Goal: Information Seeking & Learning: Learn about a topic

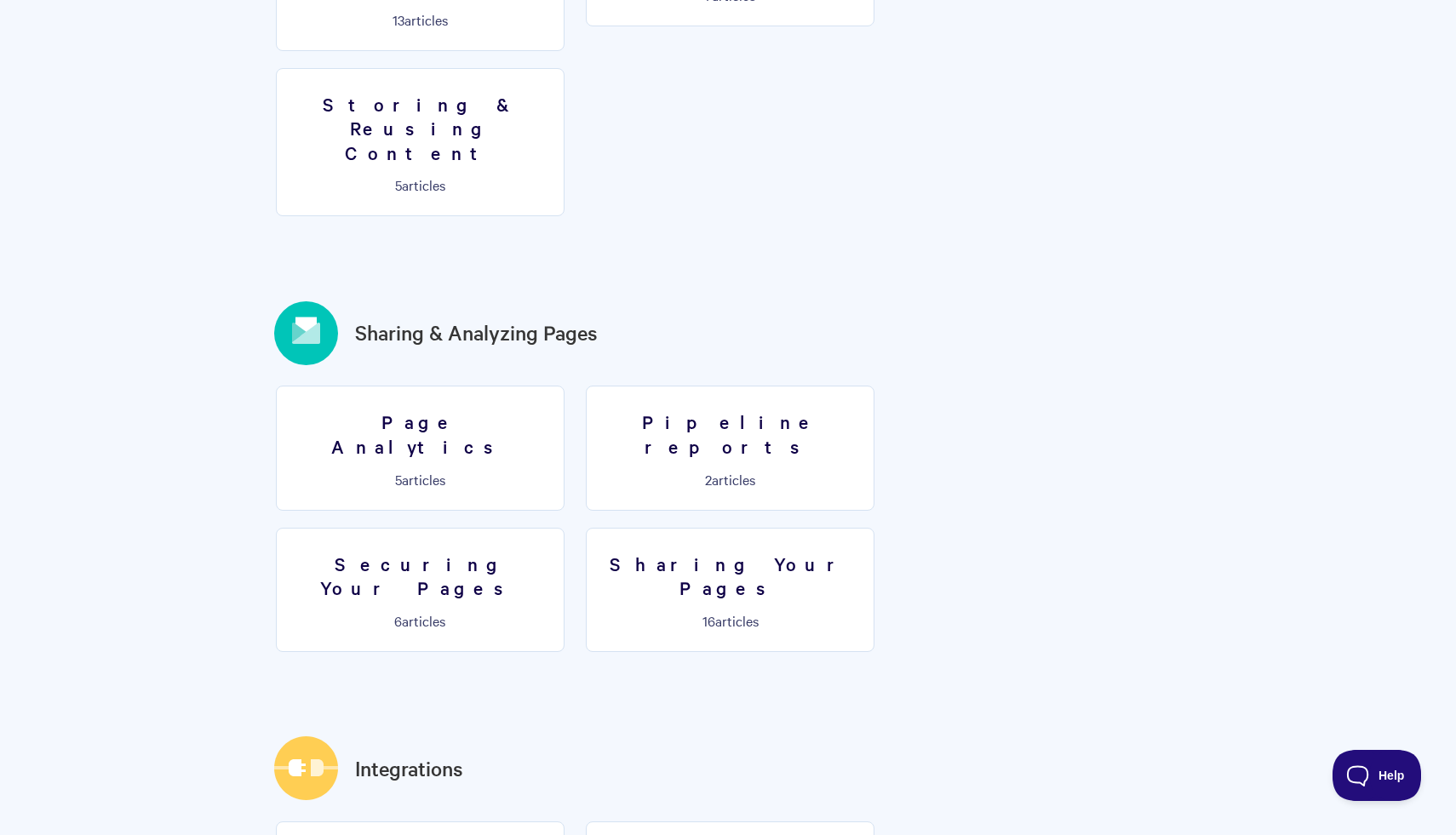
scroll to position [1785, 0]
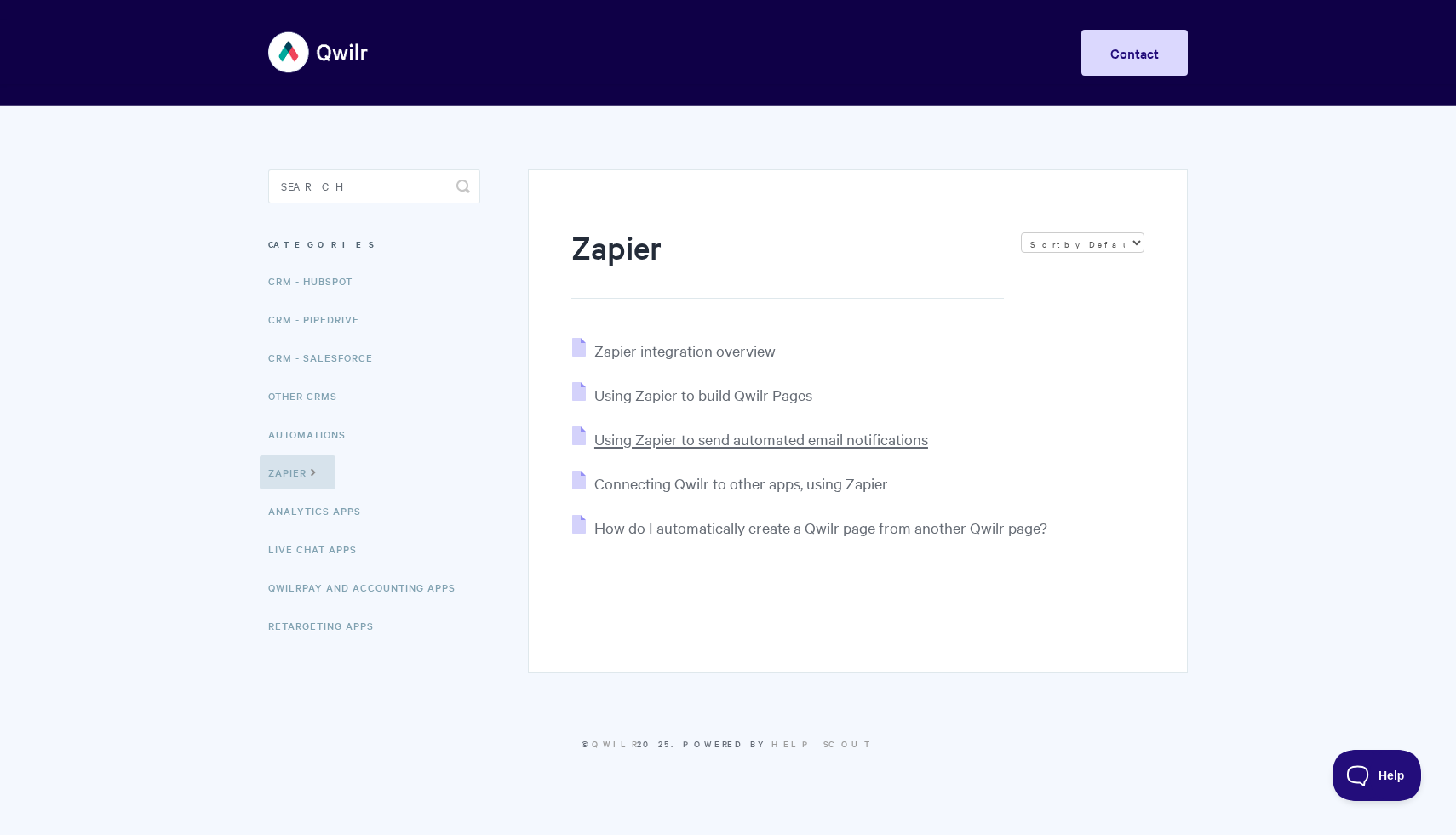
click at [712, 441] on span "Using Zapier to send automated email notifications" at bounding box center [761, 439] width 334 height 20
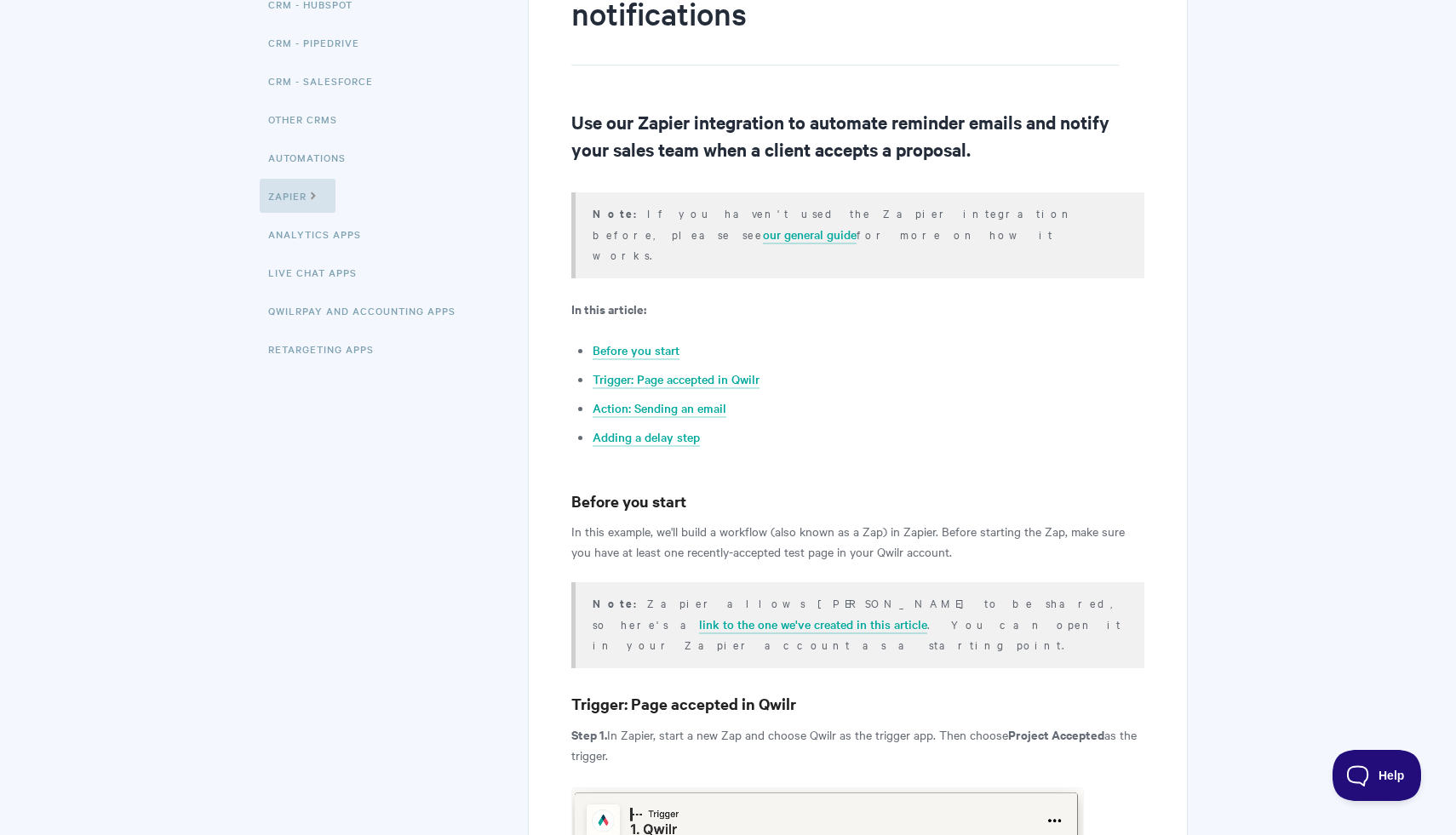
scroll to position [193, 0]
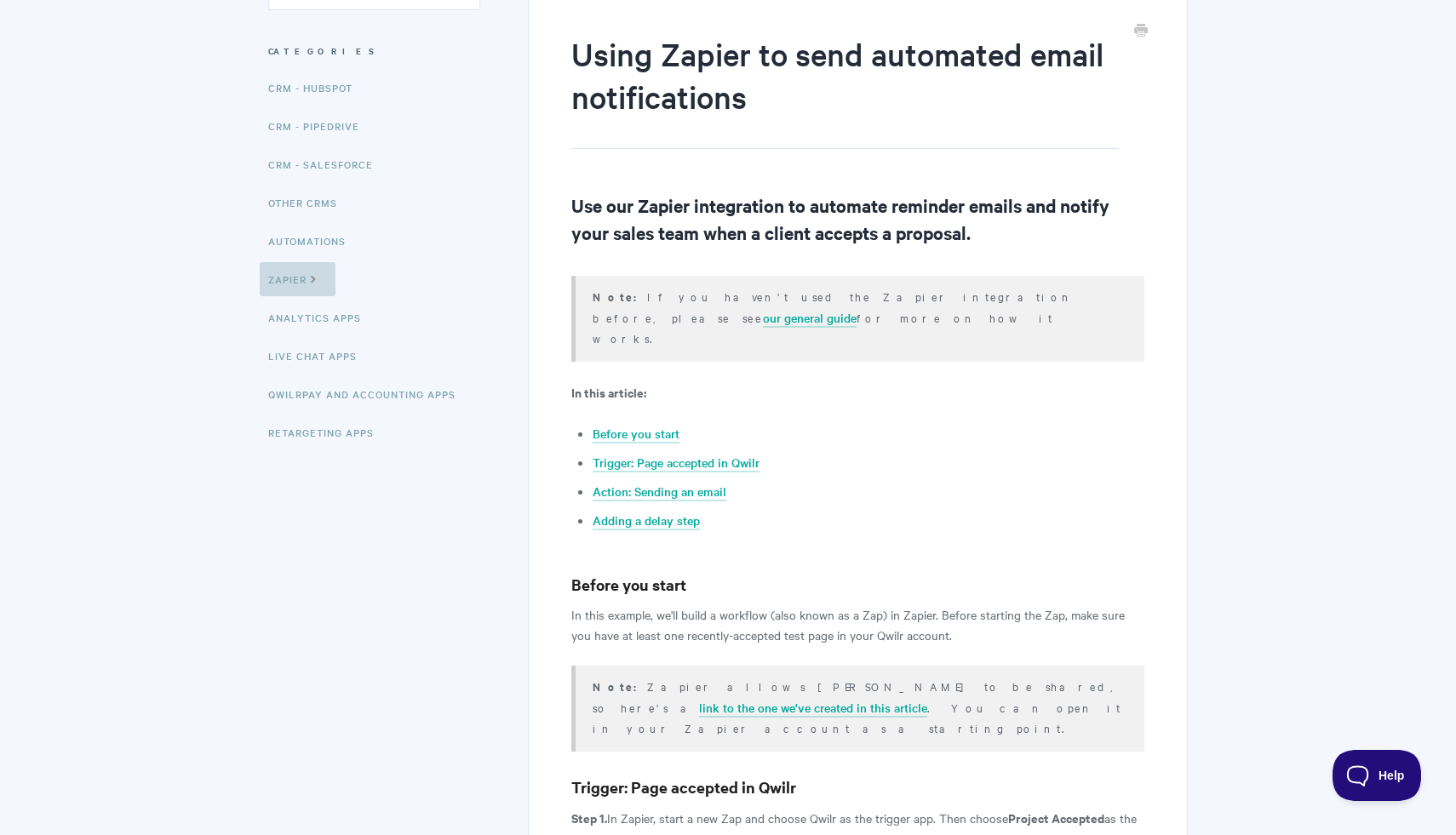
click at [324, 289] on link "Zapier" at bounding box center [298, 280] width 76 height 34
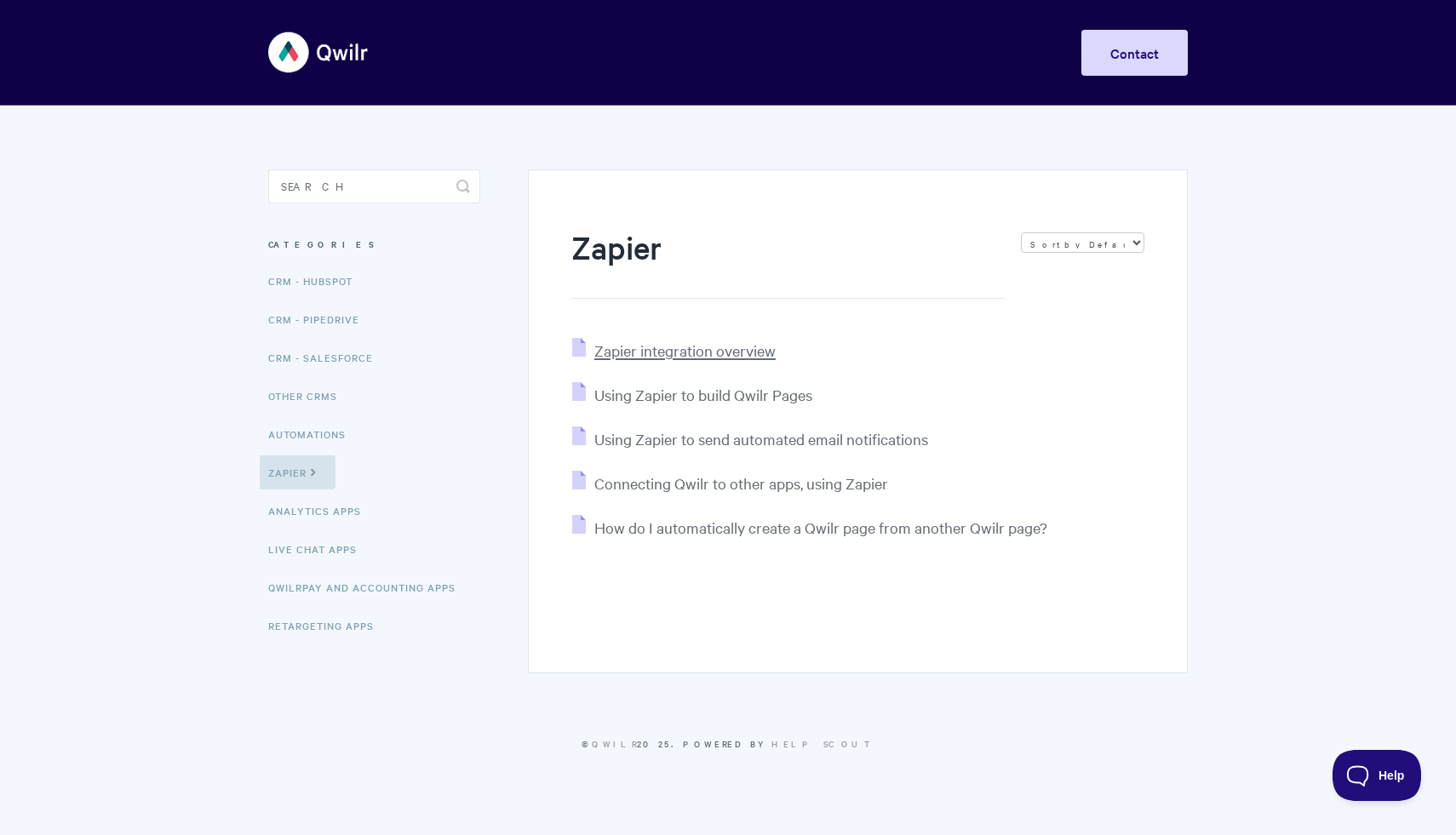
click at [693, 353] on span "Zapier integration overview" at bounding box center [685, 351] width 181 height 20
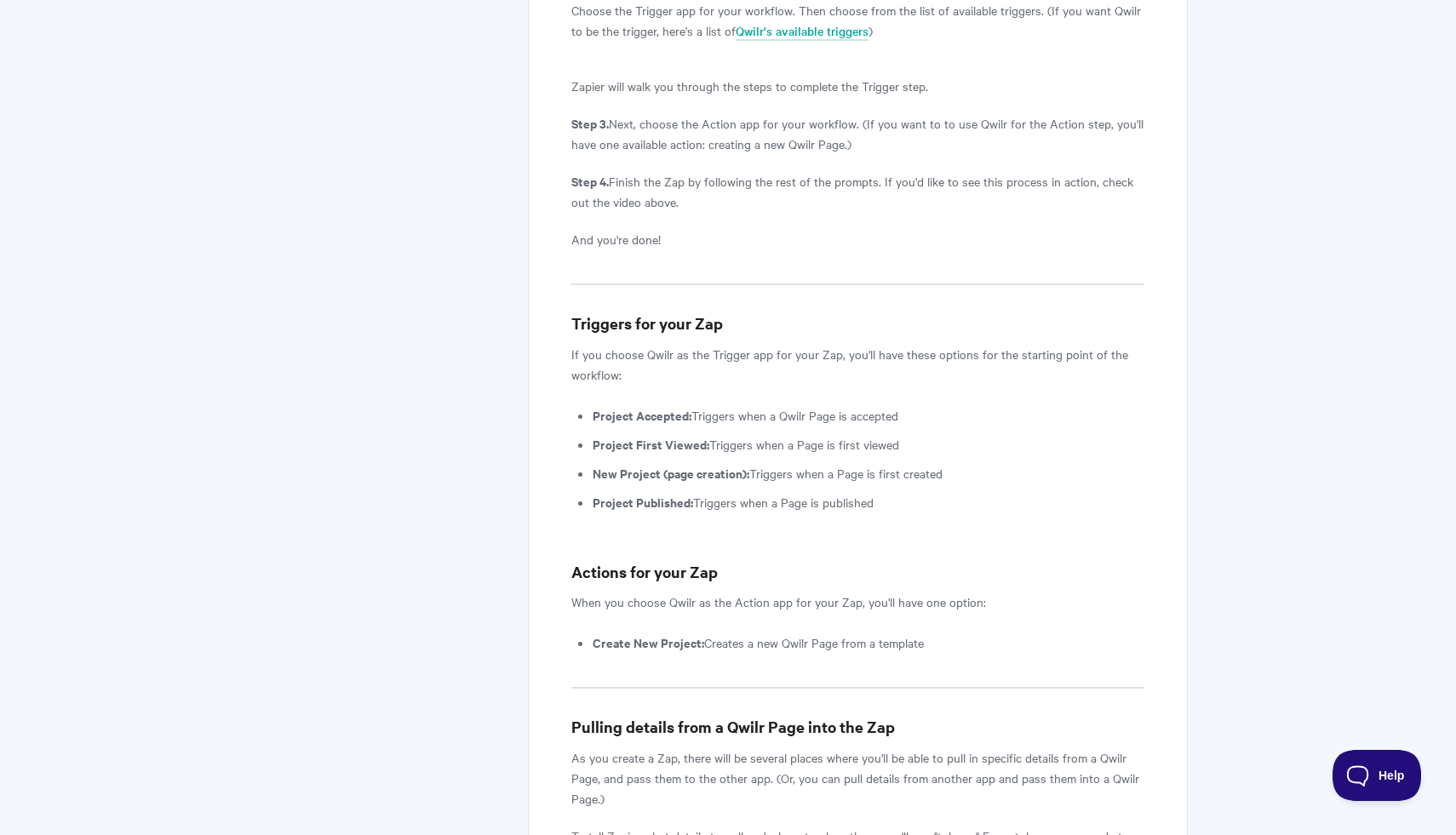
scroll to position [2998, 0]
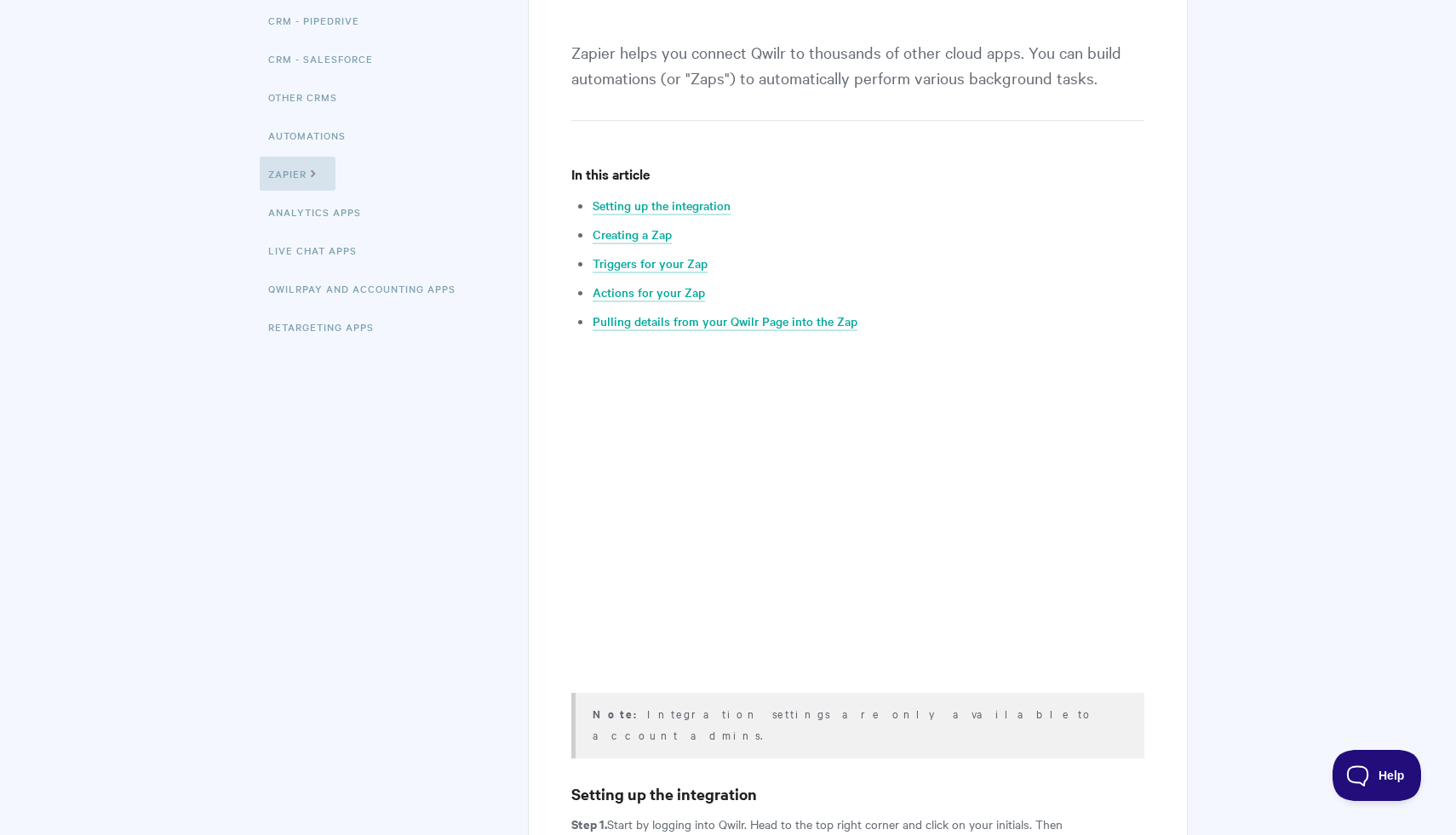
scroll to position [0, 0]
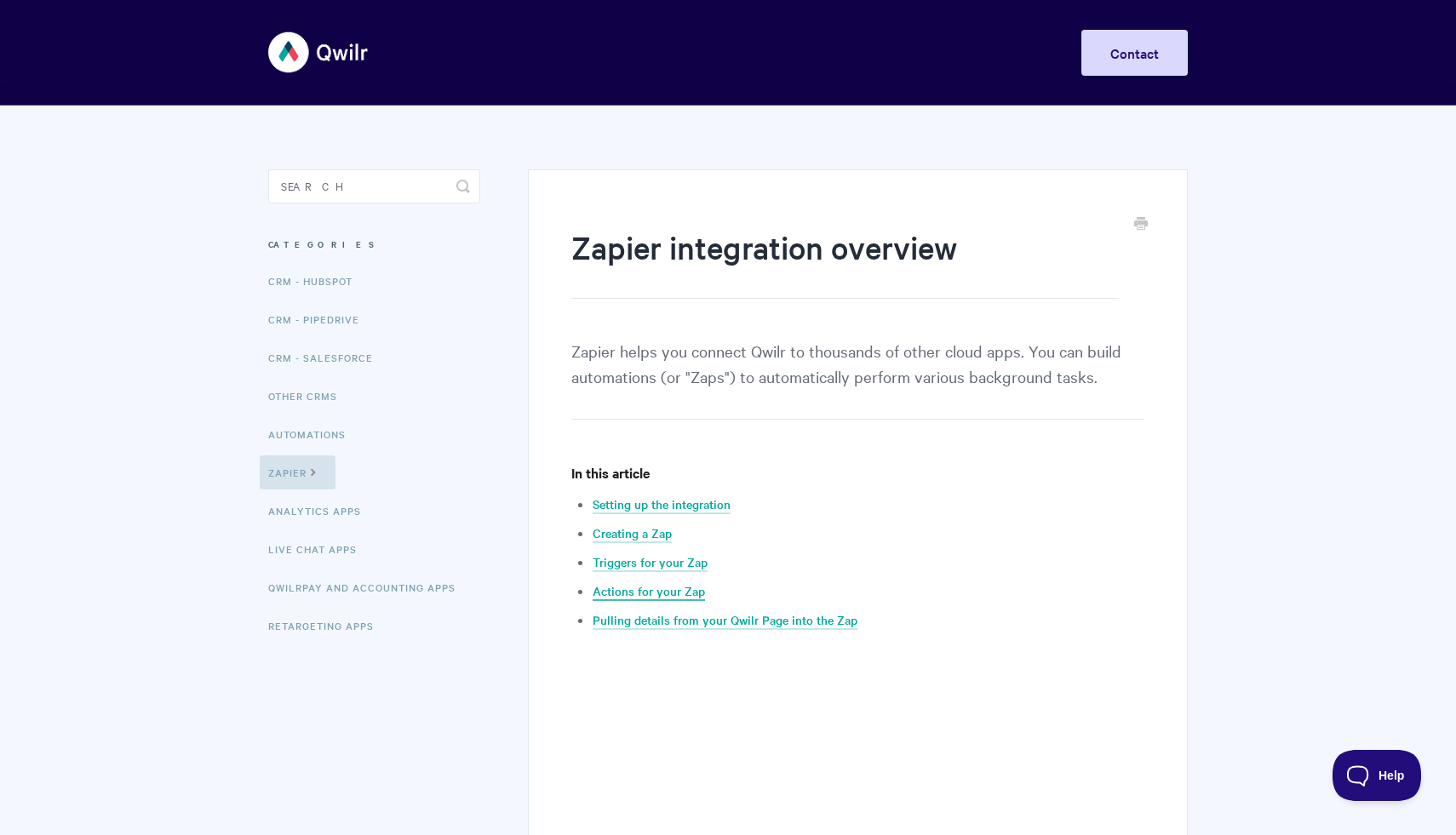
click at [670, 589] on link "Actions for your Zap" at bounding box center [649, 592] width 113 height 19
click at [324, 436] on link "Automations" at bounding box center [309, 435] width 99 height 34
